Goal: Task Accomplishment & Management: Manage account settings

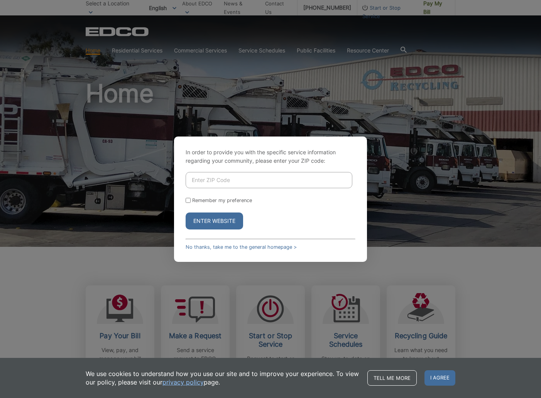
click at [211, 227] on button "Enter Website" at bounding box center [215, 221] width 58 height 17
click at [220, 219] on button "Enter Website" at bounding box center [215, 221] width 58 height 17
click at [225, 246] on link "No thanks, take me to the general homepage >" at bounding box center [241, 247] width 111 height 6
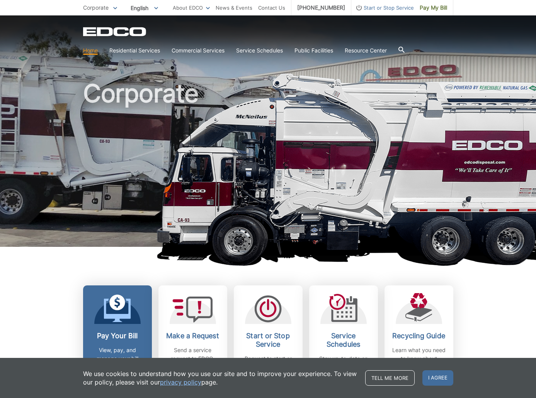
click at [131, 318] on div at bounding box center [117, 308] width 46 height 31
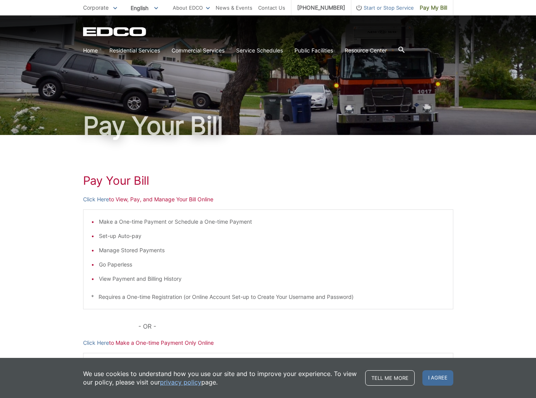
click at [194, 203] on p "Click Here to View, Pay, and Manage Your Bill Online" at bounding box center [268, 199] width 370 height 8
click at [101, 196] on link "Click Here" at bounding box center [96, 199] width 26 height 8
